Goal: Task Accomplishment & Management: Use online tool/utility

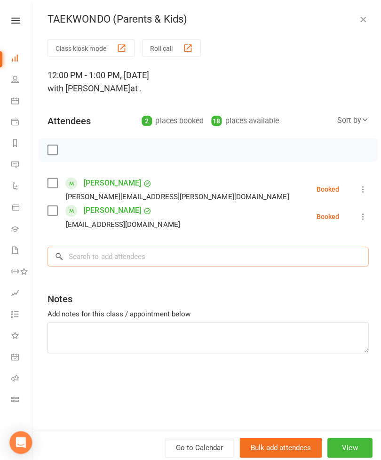
click at [127, 257] on input "search" at bounding box center [206, 255] width 319 height 20
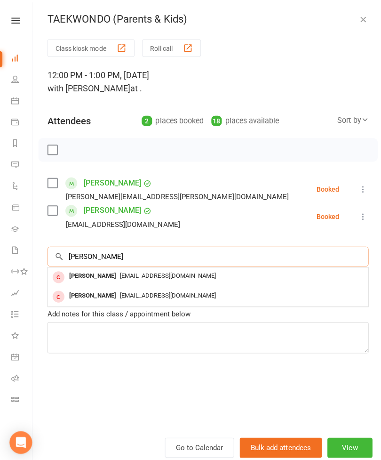
type input "[PERSON_NAME]"
click at [17, 97] on icon at bounding box center [15, 100] width 8 height 8
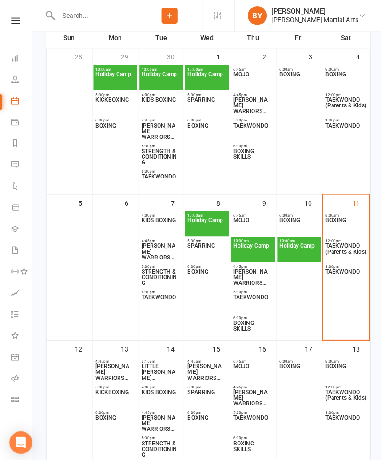
scroll to position [166, 0]
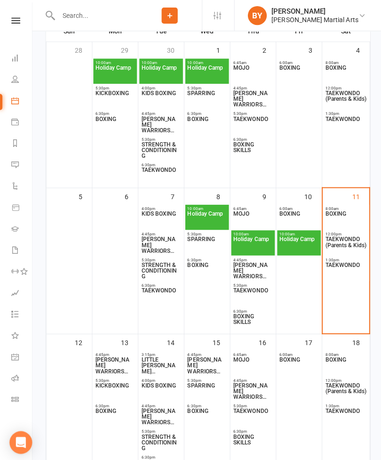
click at [349, 258] on span "1:30pm - 2:30pm" at bounding box center [344, 258] width 42 height 4
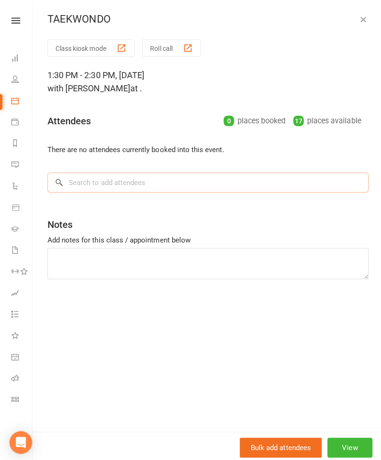
click at [72, 177] on input "search" at bounding box center [206, 181] width 319 height 20
type input "Gane"
click at [324, 196] on div "[EMAIL_ADDRESS][PERSON_NAME][DOMAIN_NAME]" at bounding box center [206, 201] width 311 height 14
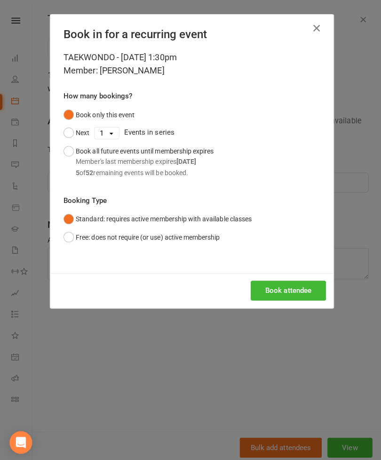
click at [298, 284] on button "Book attendee" at bounding box center [286, 289] width 75 height 20
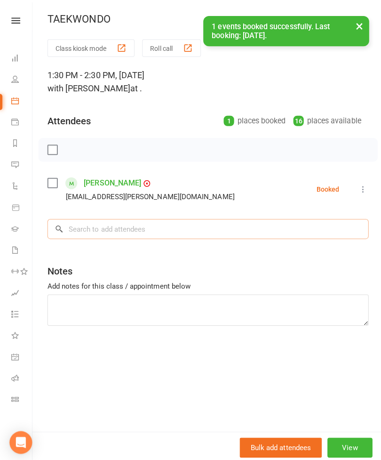
click at [310, 233] on input "search" at bounding box center [206, 227] width 319 height 20
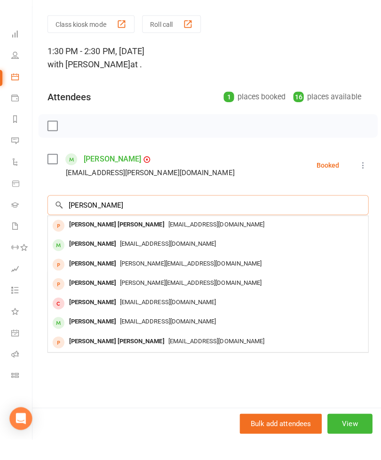
type input "[PERSON_NAME]"
click at [310, 259] on div "[EMAIL_ADDRESS][DOMAIN_NAME]" at bounding box center [206, 266] width 311 height 14
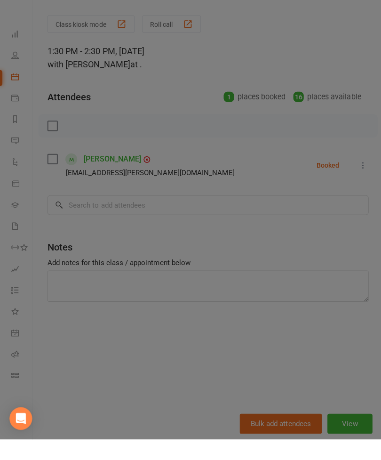
scroll to position [190, 0]
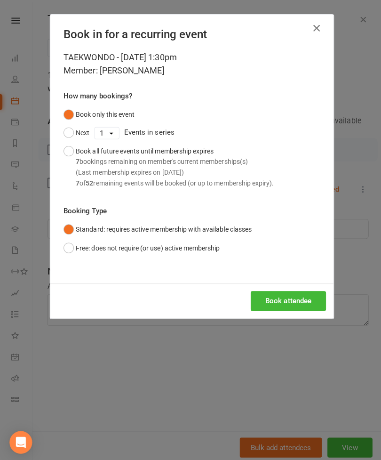
click at [298, 270] on div "TAEKWONDO - [DATE] 1:30pm Member: [PERSON_NAME] How many bookings? Book only th…" at bounding box center [190, 165] width 281 height 231
click at [302, 299] on button "Book attendee" at bounding box center [286, 299] width 75 height 20
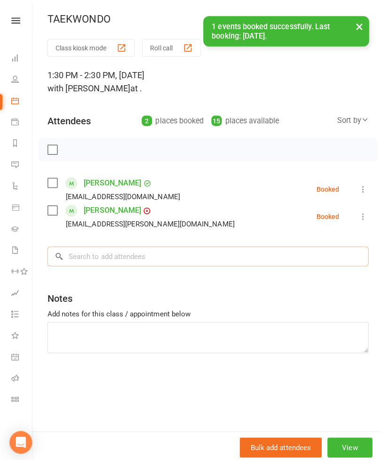
click at [73, 254] on input "search" at bounding box center [206, 255] width 319 height 20
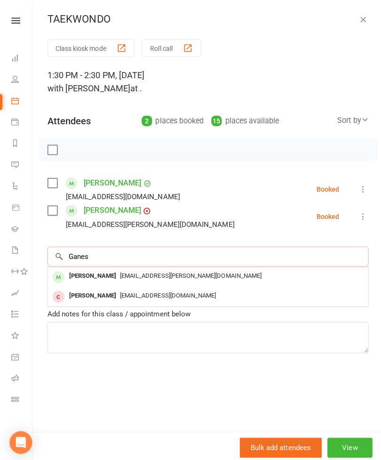
type input "Ganes"
click at [77, 273] on div "[PERSON_NAME]" at bounding box center [92, 274] width 54 height 14
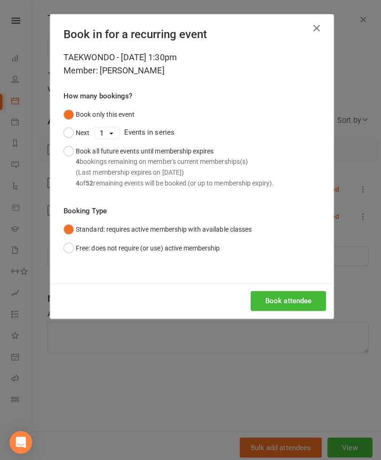
click at [304, 300] on button "Book attendee" at bounding box center [286, 299] width 75 height 20
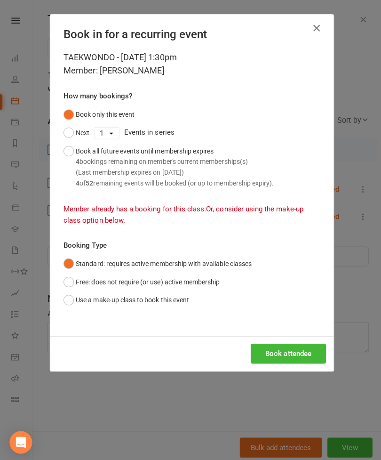
click at [305, 345] on button "Book attendee" at bounding box center [286, 351] width 75 height 20
click at [294, 414] on div "Book in for a recurring event TAEKWONDO - [DATE] 1:30pm Member: [PERSON_NAME] H…" at bounding box center [190, 230] width 381 height 460
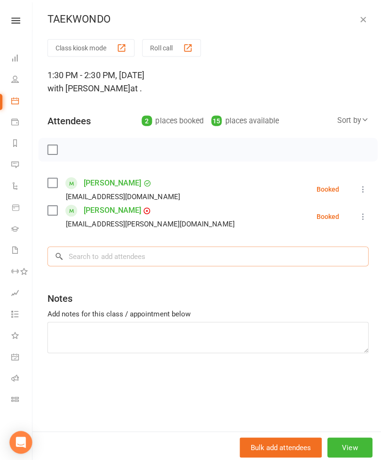
click at [85, 250] on input "search" at bounding box center [206, 255] width 319 height 20
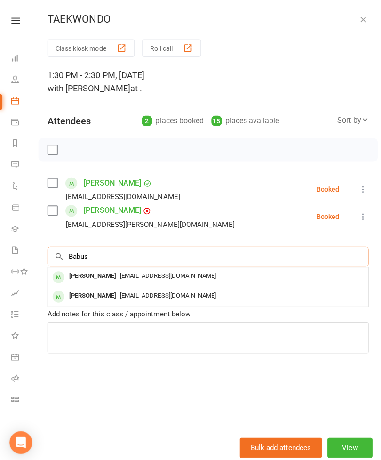
type input "Babus"
click at [76, 290] on div "[PERSON_NAME]" at bounding box center [92, 294] width 54 height 14
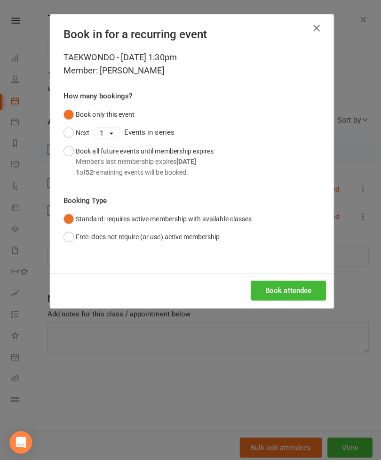
click at [304, 289] on button "Book attendee" at bounding box center [286, 289] width 75 height 20
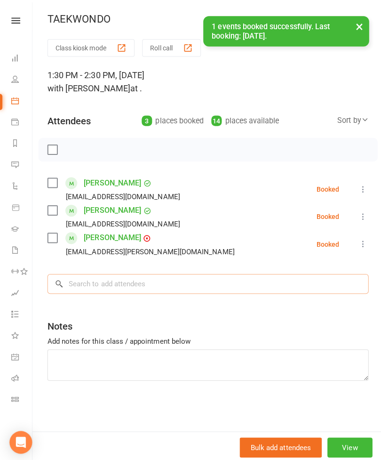
click at [310, 285] on input "search" at bounding box center [206, 282] width 319 height 20
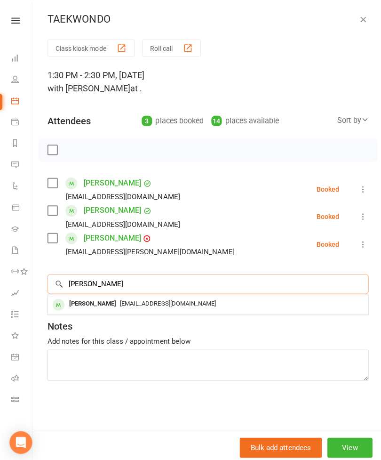
type input "[PERSON_NAME]"
click at [313, 299] on div "[EMAIL_ADDRESS][DOMAIN_NAME]" at bounding box center [206, 302] width 311 height 14
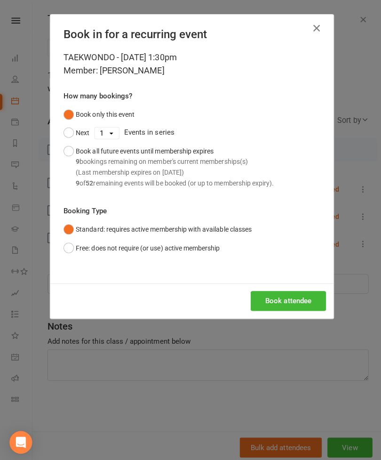
click at [298, 289] on button "Book attendee" at bounding box center [286, 299] width 75 height 20
